Goal: Task Accomplishment & Management: Manage account settings

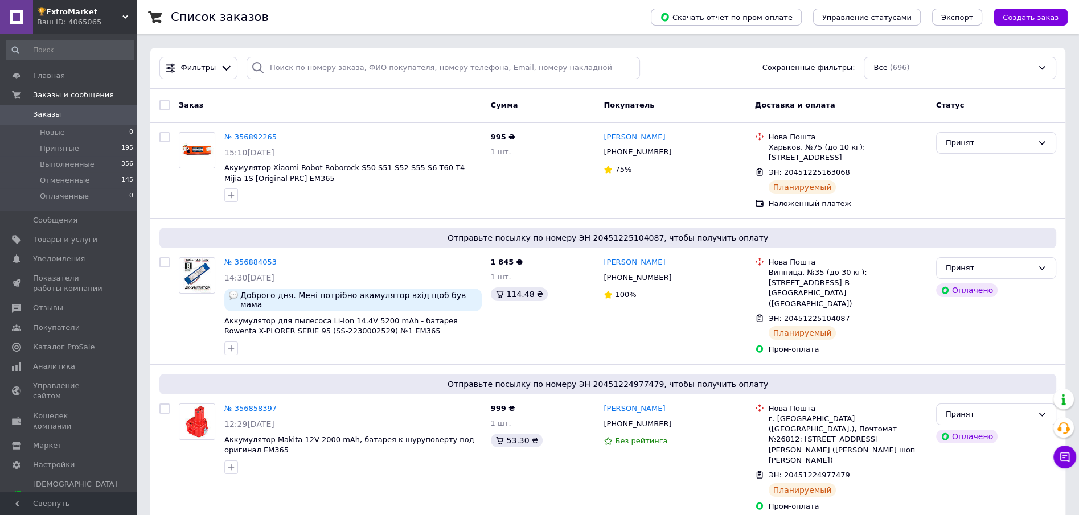
click at [48, 118] on span "Заказы" at bounding box center [47, 114] width 28 height 10
click at [50, 311] on span "Отзывы" at bounding box center [48, 308] width 30 height 10
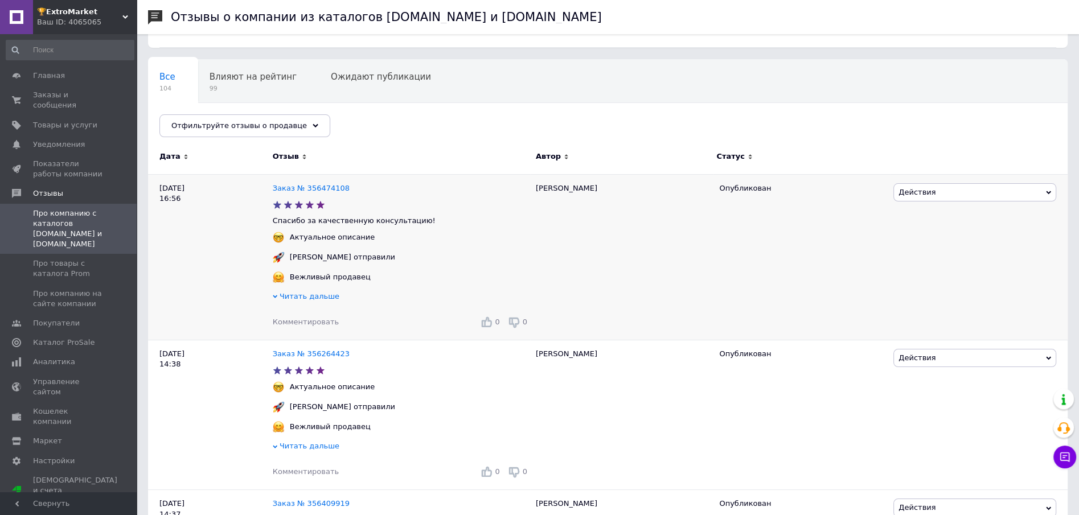
scroll to position [85, 0]
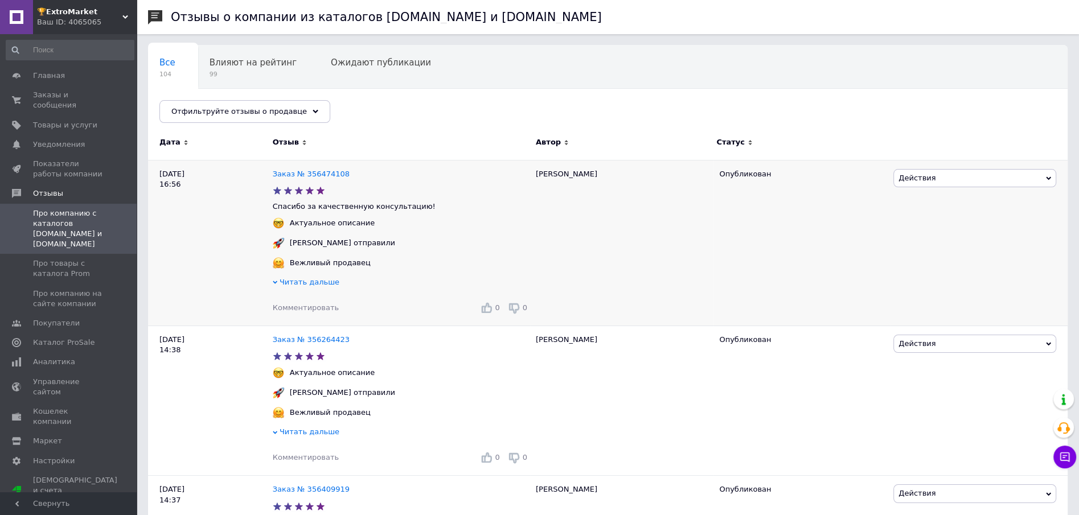
click at [303, 282] on span "Читать дальше" at bounding box center [309, 282] width 60 height 9
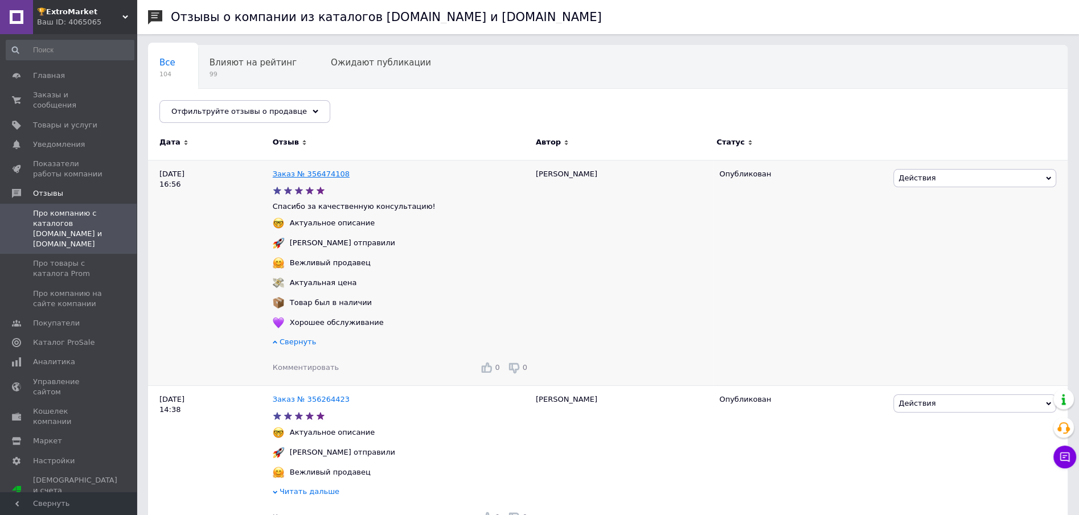
click at [324, 174] on link "Заказ № 356474108" at bounding box center [311, 174] width 77 height 9
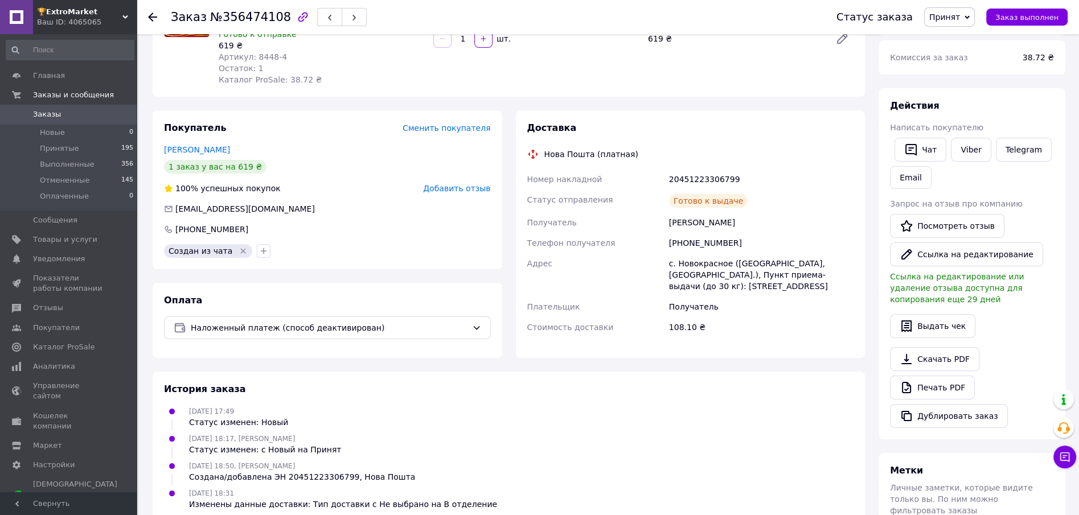
scroll to position [85, 0]
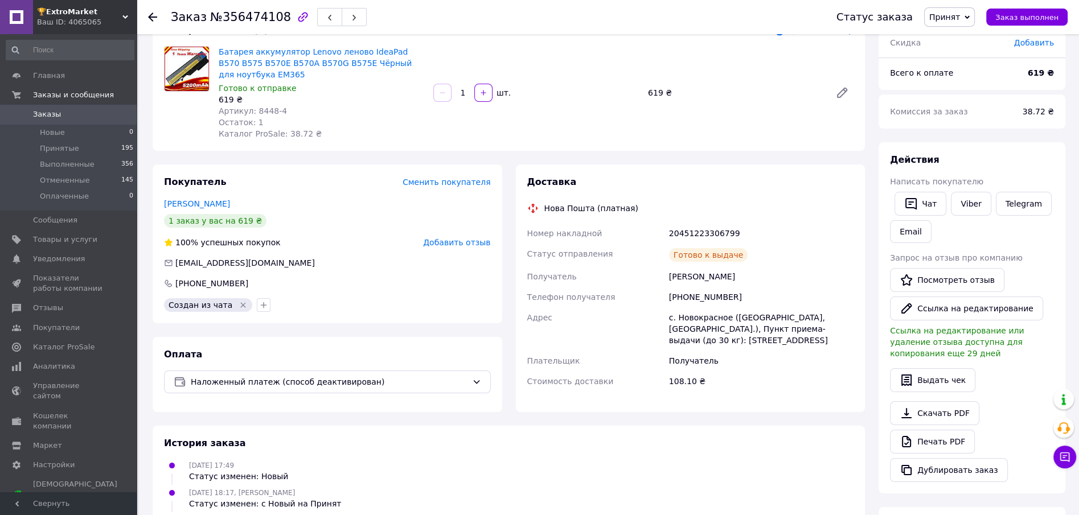
click at [69, 119] on span "Заказы" at bounding box center [69, 114] width 72 height 10
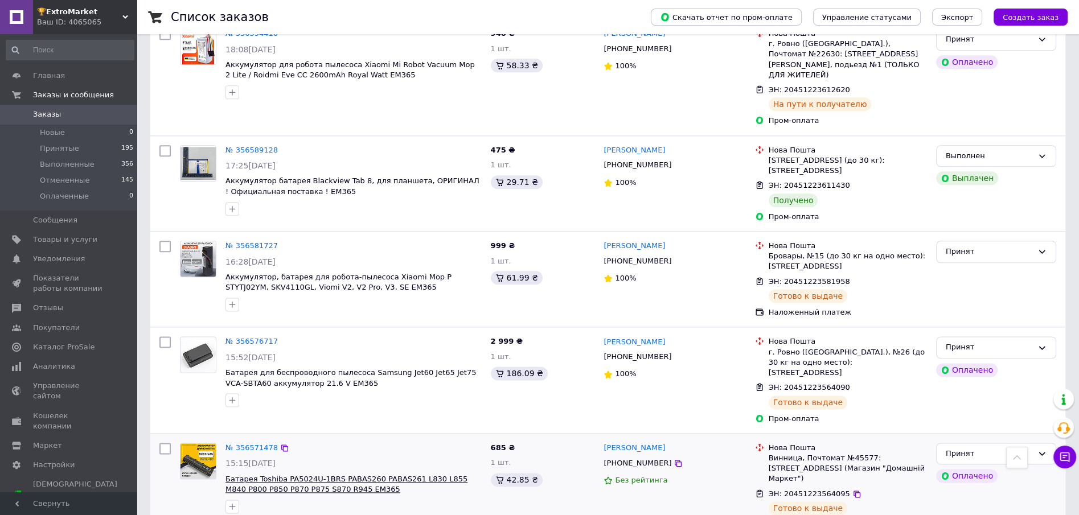
scroll to position [1746, 0]
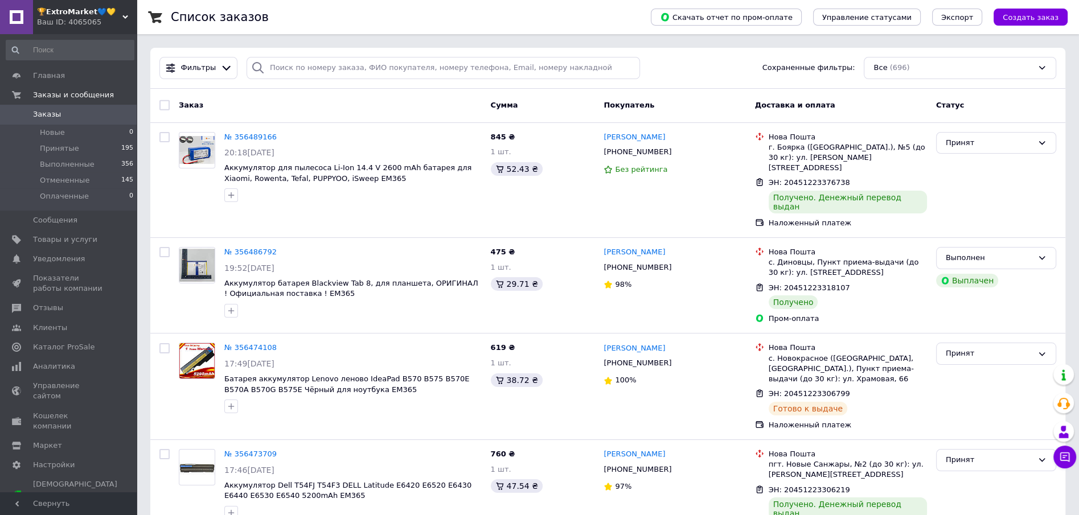
click at [60, 119] on span "Заказы" at bounding box center [69, 114] width 72 height 10
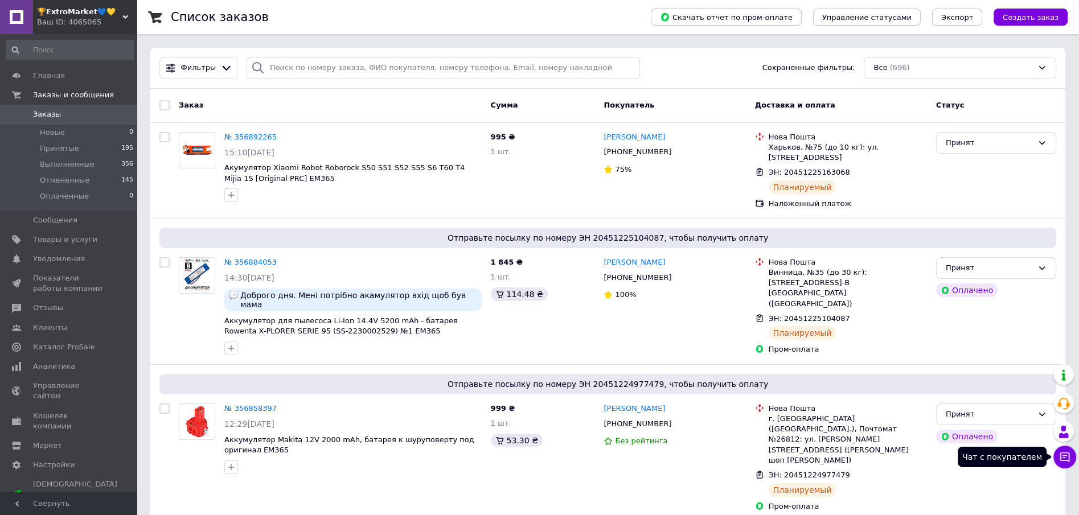
click at [1065, 452] on icon at bounding box center [1065, 457] width 10 height 10
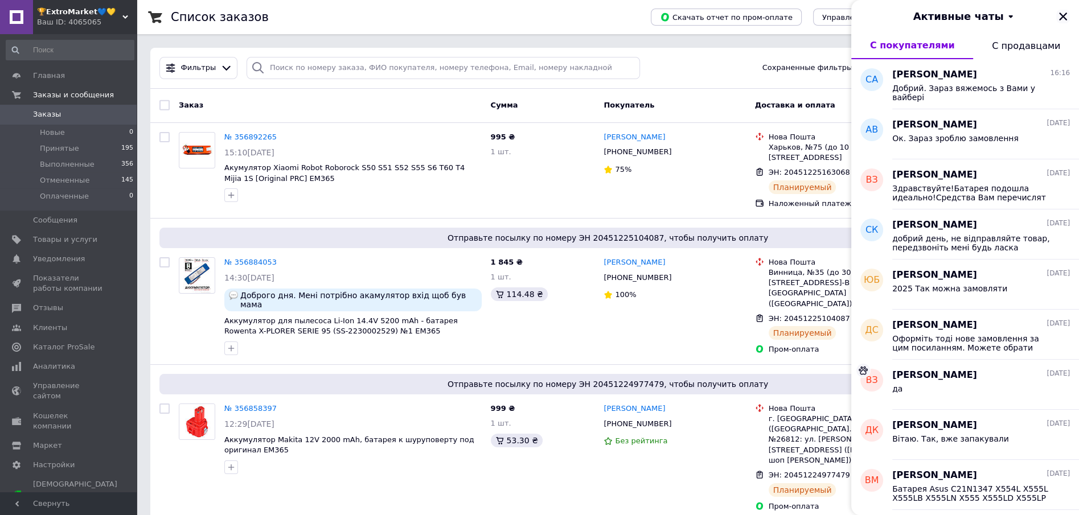
click at [1060, 13] on icon "Закрыть" at bounding box center [1063, 17] width 8 height 8
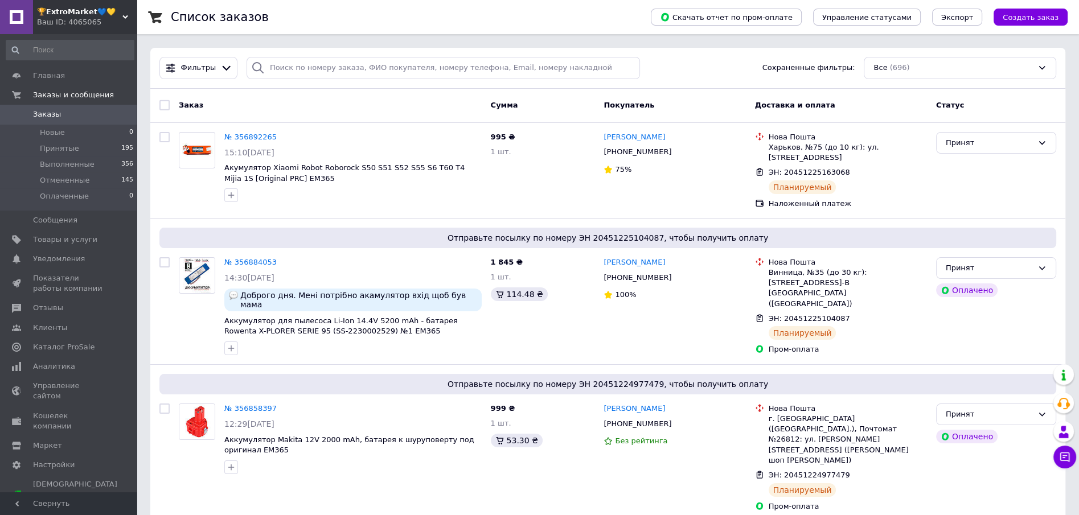
click at [75, 121] on link "Заказы 0" at bounding box center [70, 114] width 140 height 19
click at [1059, 454] on icon at bounding box center [1064, 456] width 11 height 11
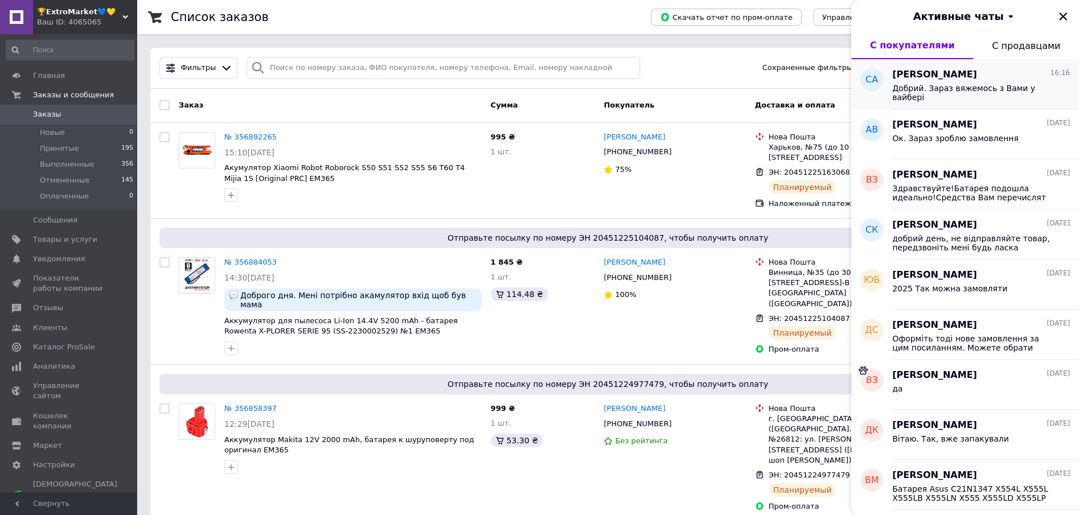
click at [930, 87] on span "Добрий. Зараз вяжемось з Вами у вайбері" at bounding box center [973, 93] width 162 height 18
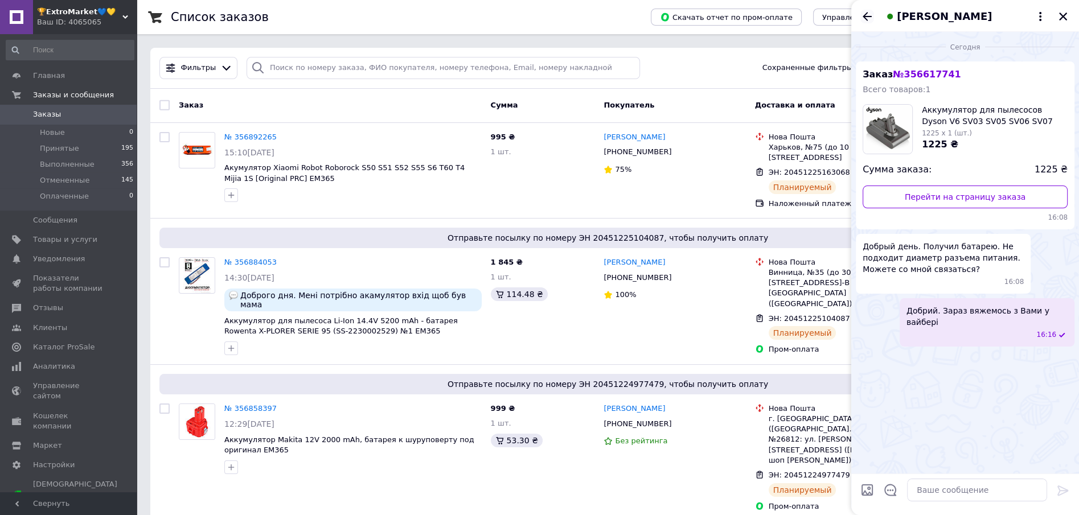
click at [861, 17] on icon "Назад" at bounding box center [867, 17] width 14 height 14
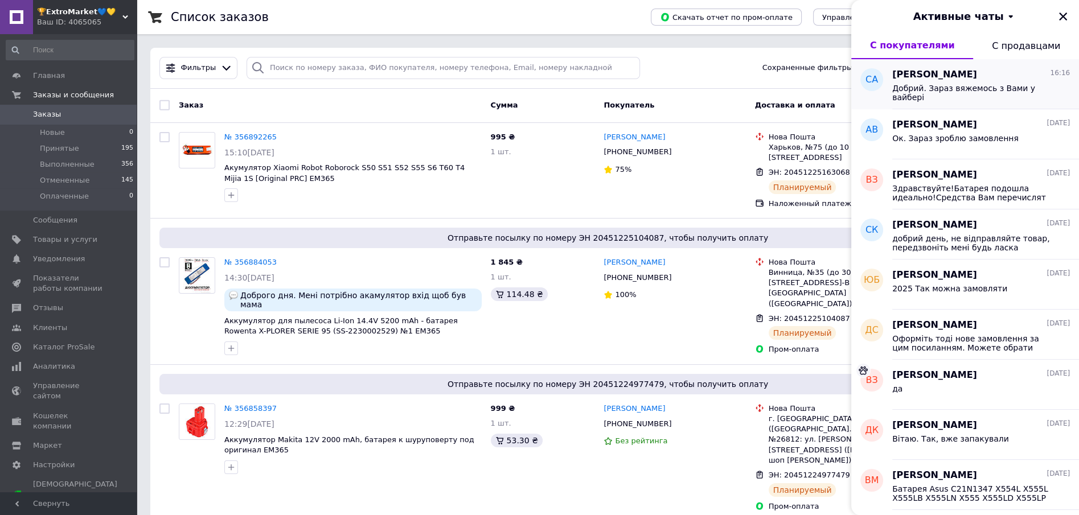
click at [916, 82] on div "Добрий. Зараз вяжемось з Вами у вайбері" at bounding box center [981, 91] width 178 height 20
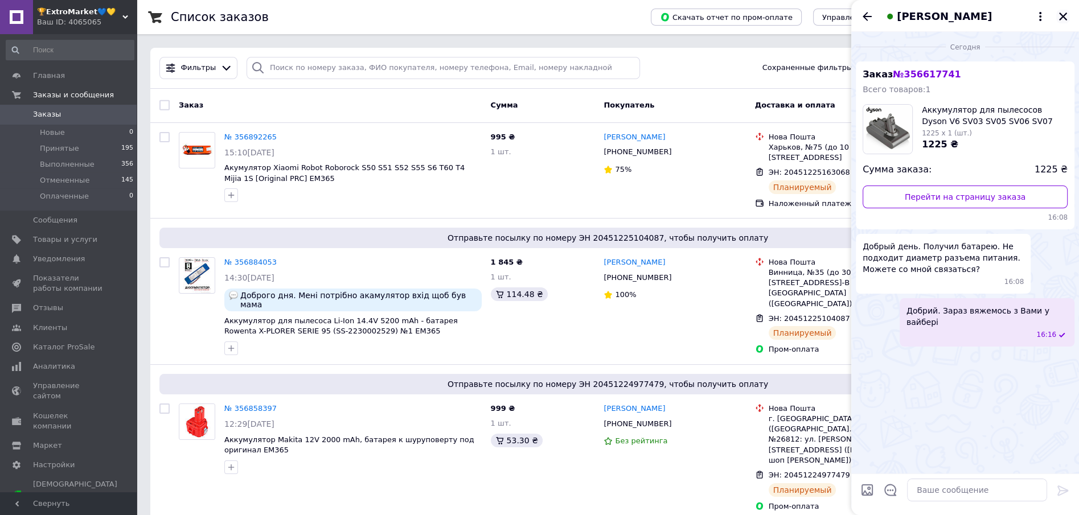
click at [1061, 16] on icon "Закрыть" at bounding box center [1062, 16] width 10 height 10
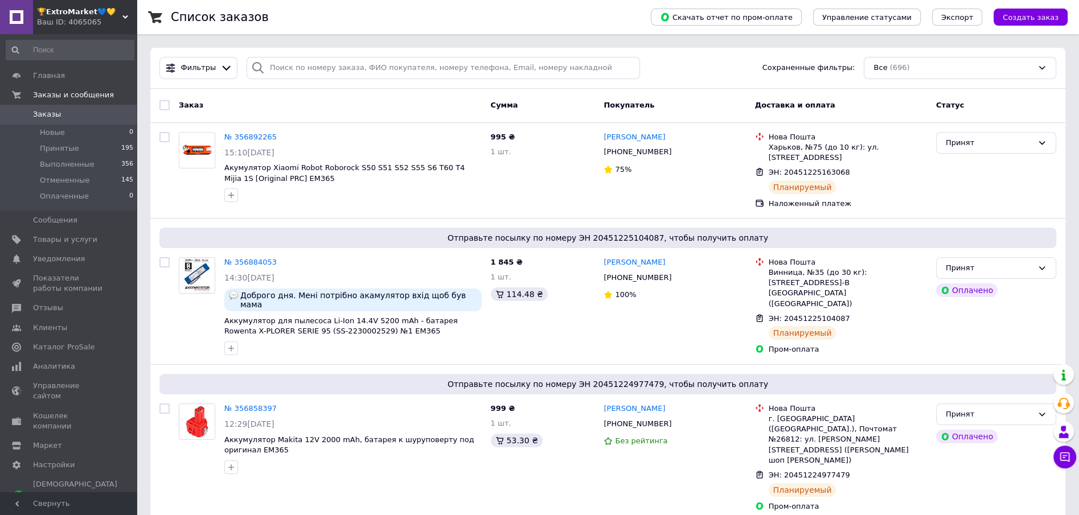
click at [36, 116] on span "Заказы" at bounding box center [47, 114] width 28 height 10
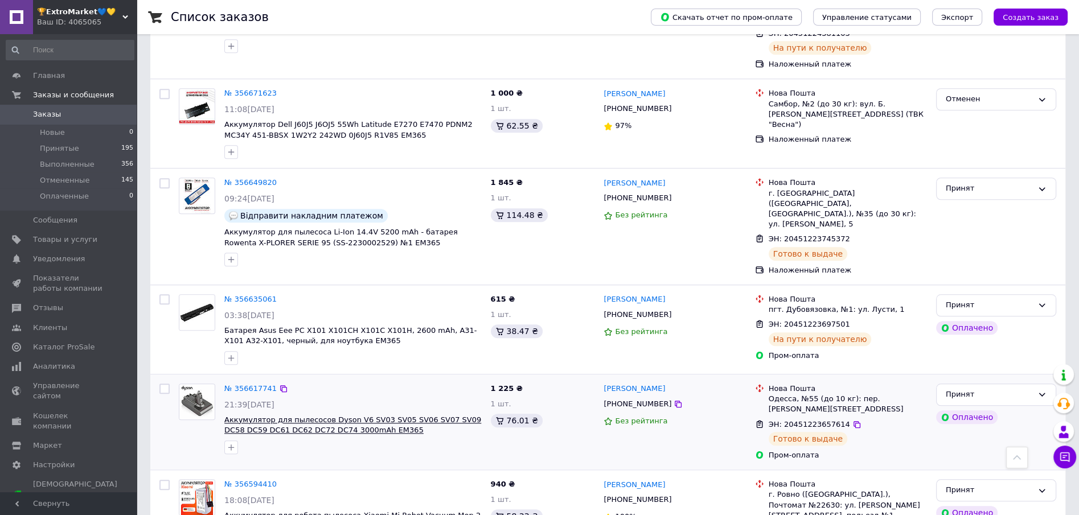
scroll to position [1366, 0]
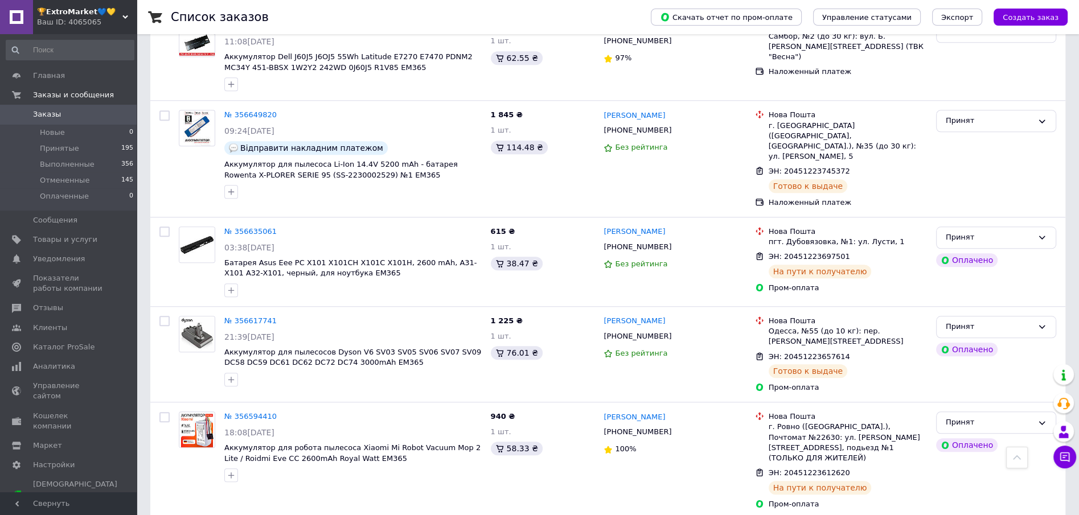
click at [50, 114] on span "Заказы" at bounding box center [47, 114] width 28 height 10
